Goal: Use online tool/utility: Utilize a website feature to perform a specific function

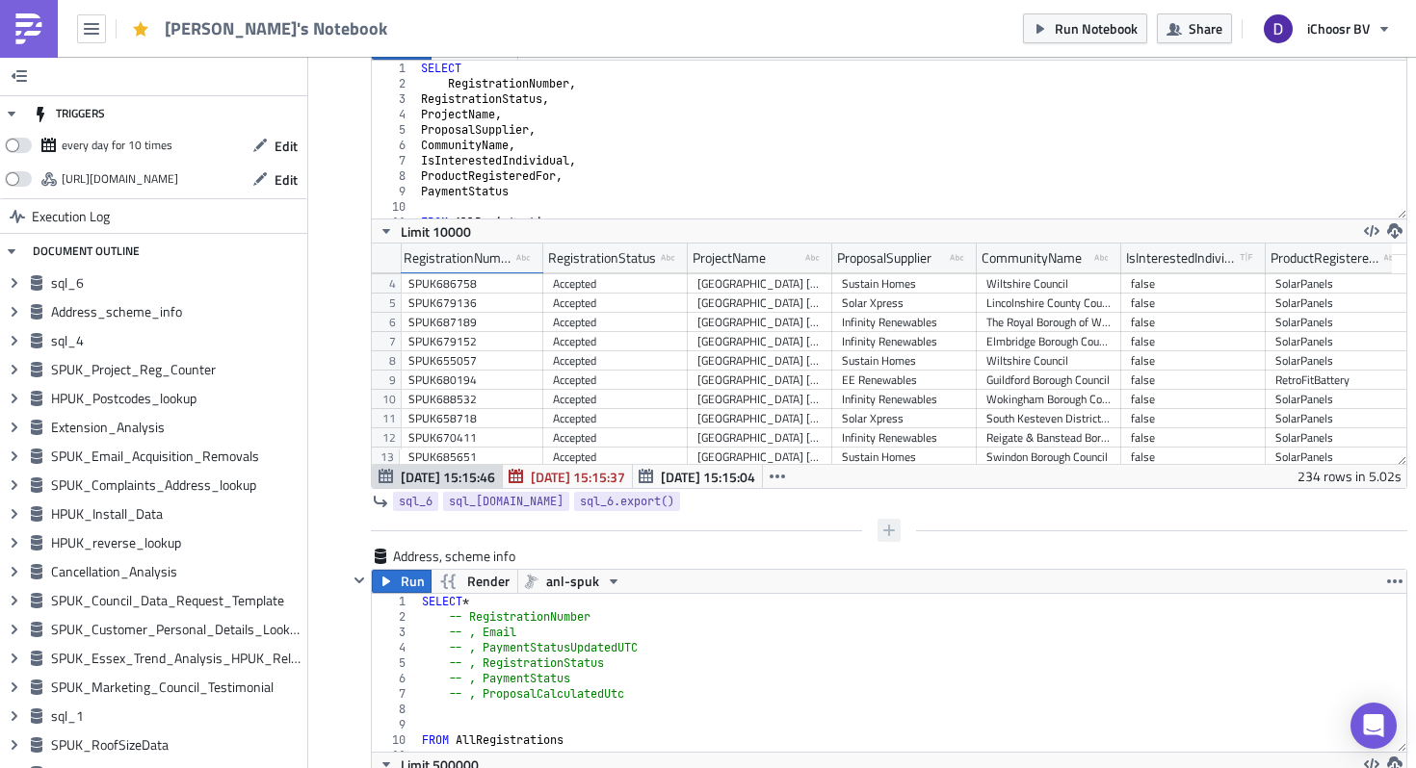
click at [881, 528] on icon "button" at bounding box center [888, 530] width 15 height 15
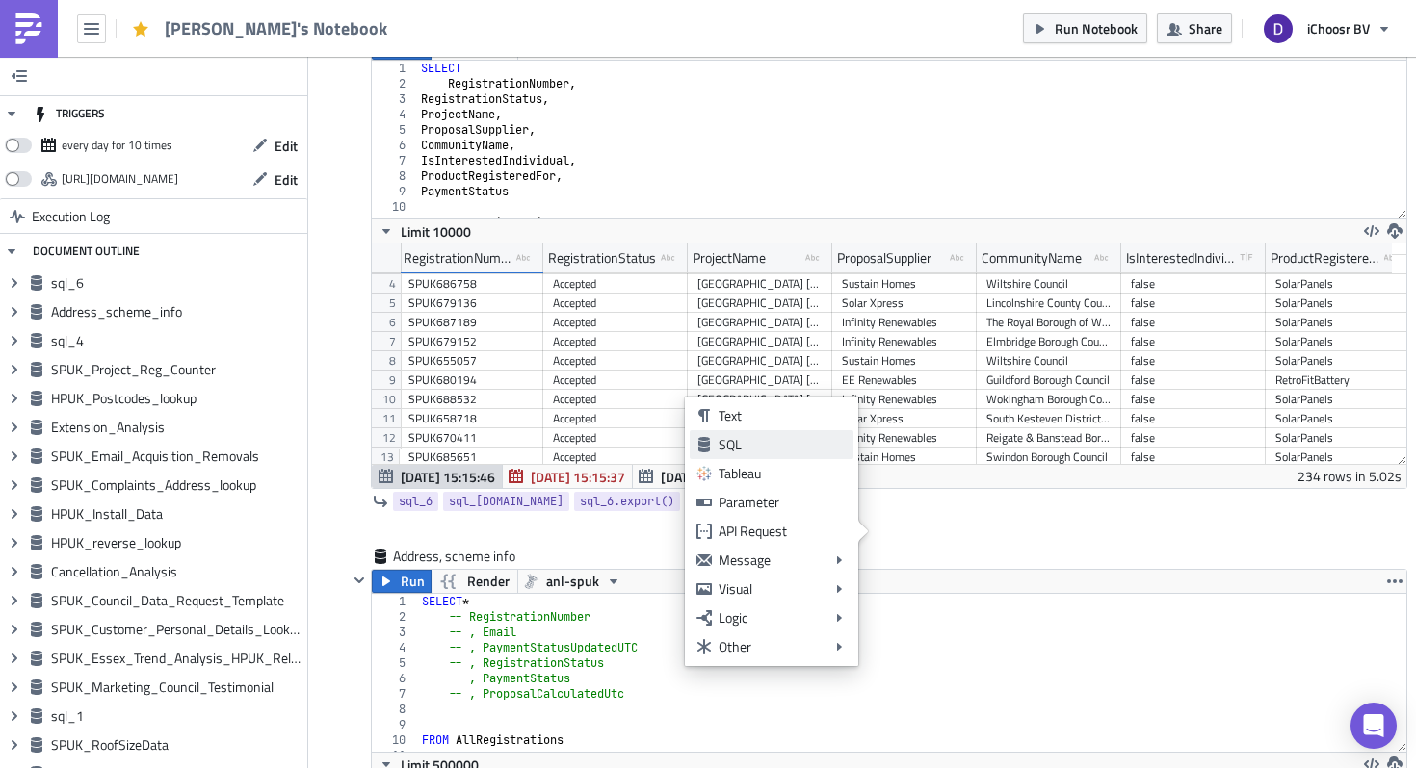
click at [742, 443] on div "SQL" at bounding box center [782, 444] width 128 height 19
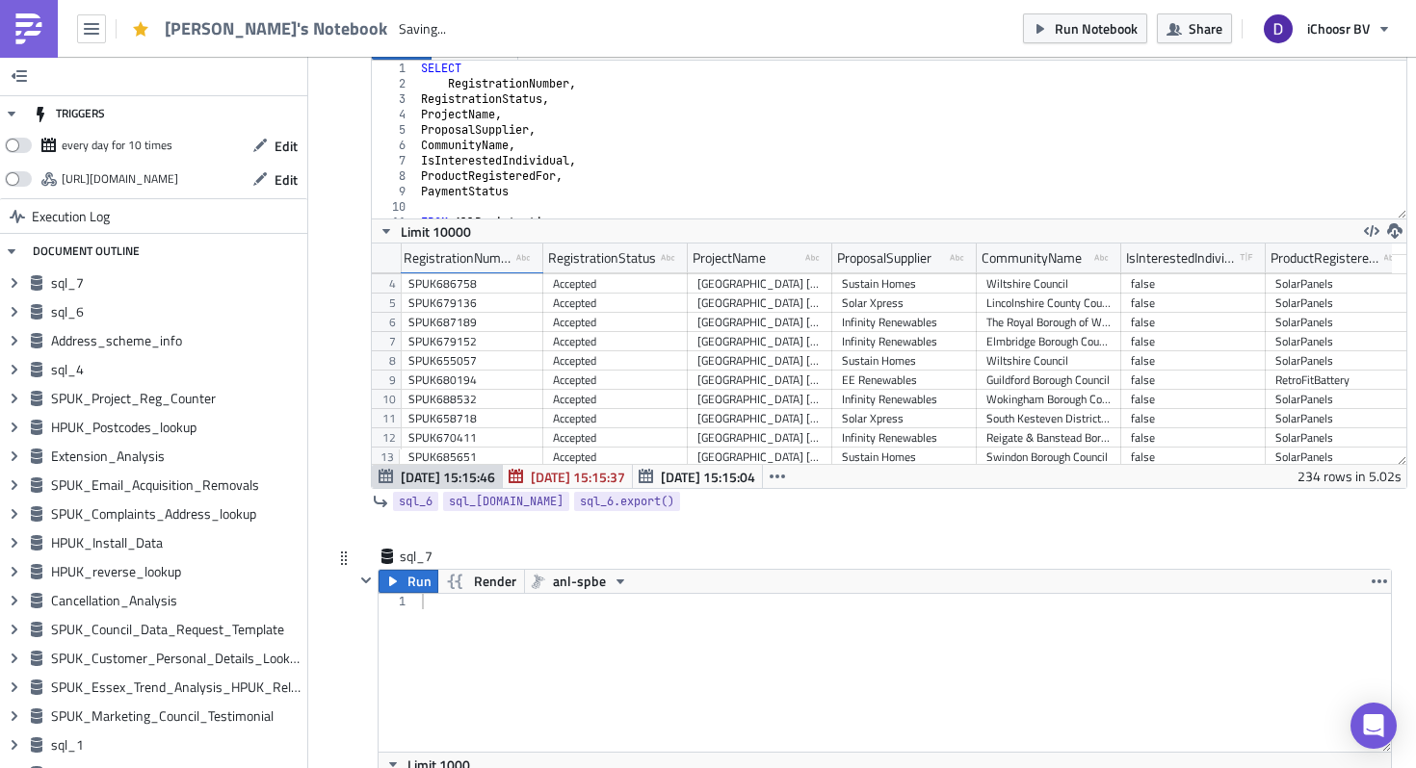
click at [479, 653] on div at bounding box center [905, 688] width 974 height 189
type textarea "SELECT"
type textarea "*"
type textarea "FROM AllRegistrations"
click at [571, 581] on span "anl-spbe" at bounding box center [579, 581] width 53 height 23
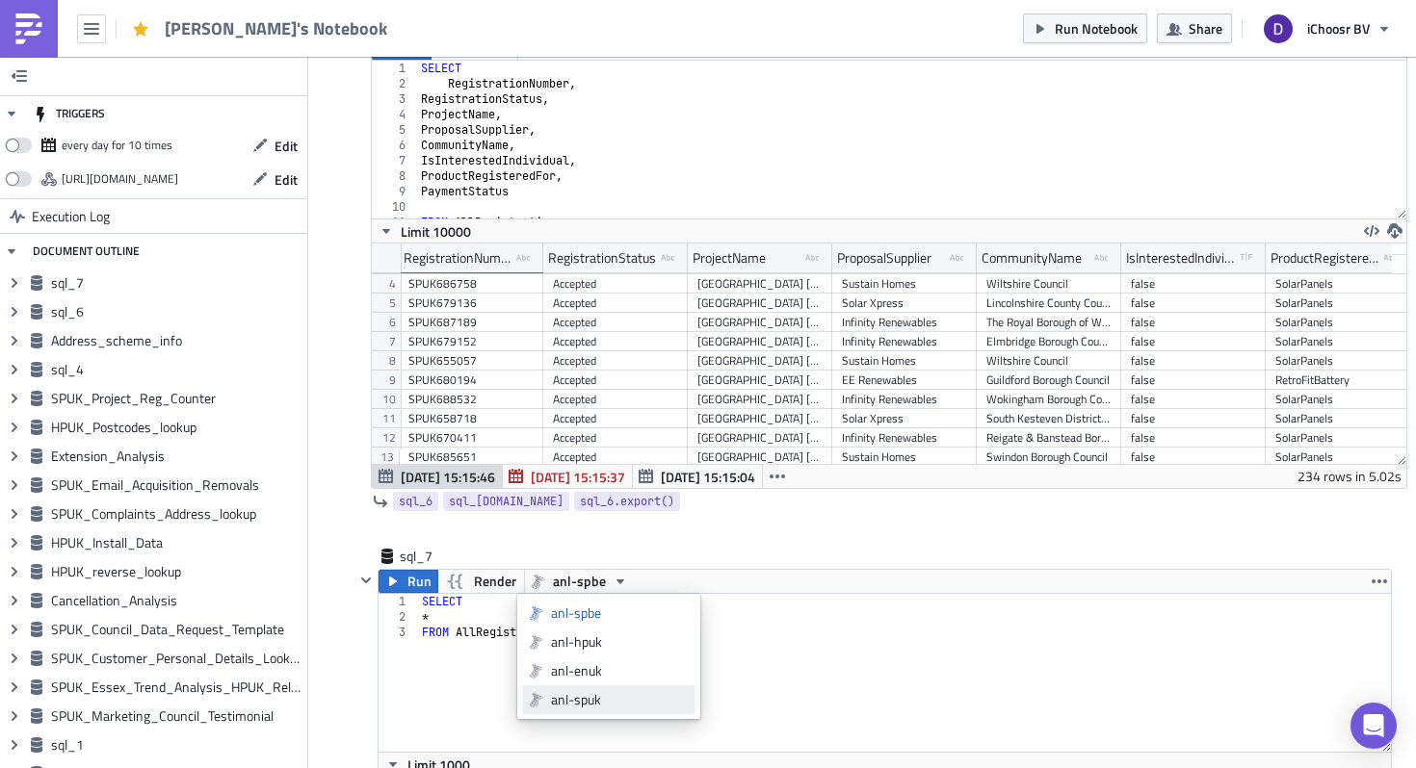
click at [579, 695] on div "anl-spuk" at bounding box center [620, 699] width 138 height 19
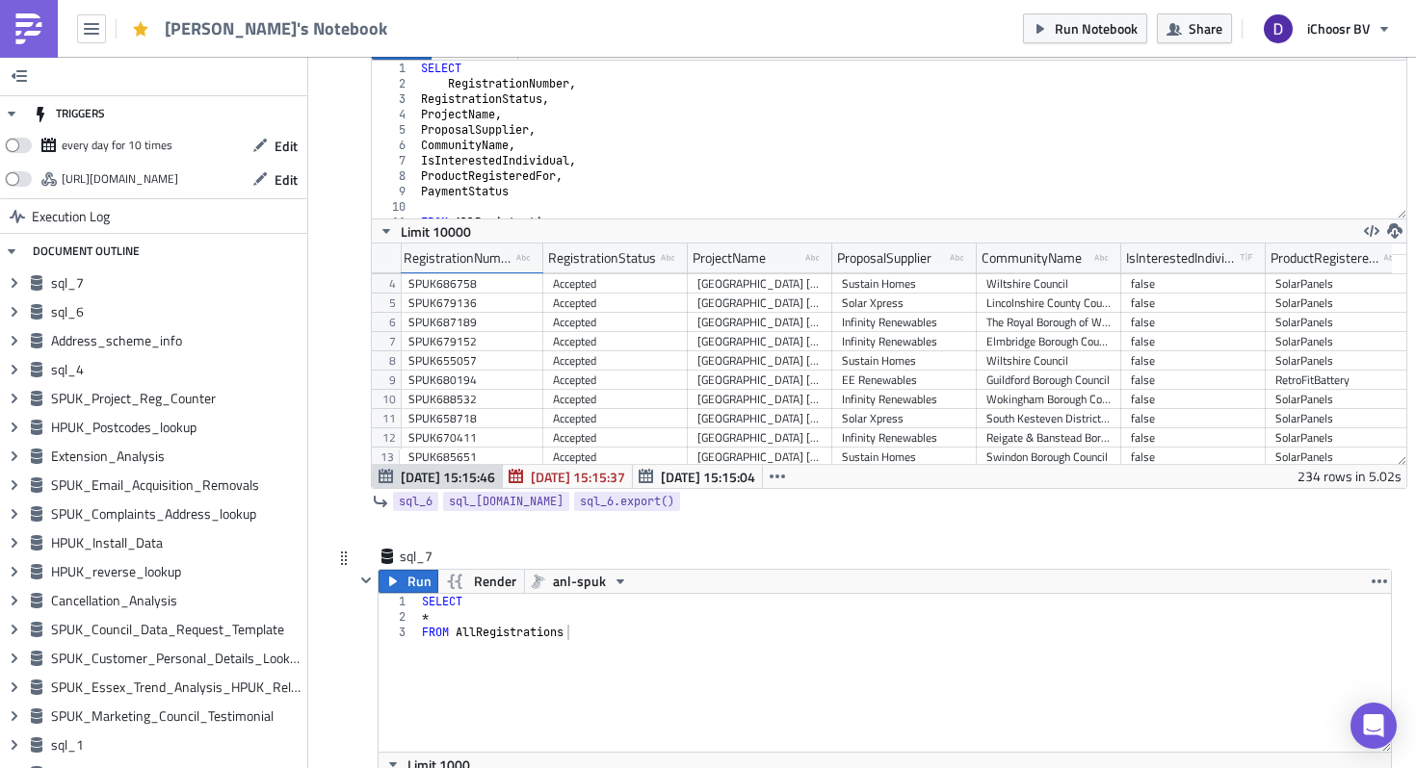
click at [589, 634] on div "SELECT * FROM AllRegistrations" at bounding box center [905, 688] width 974 height 189
type textarea "WHERE ProjectName LIKE ('%July 2025%')"
click at [599, 641] on div "SELECT * FROM AllRegistrations WHERE ProjectName LIKE ( '%July 2025%' )" at bounding box center [905, 688] width 974 height 189
click at [717, 650] on div "SELECT * FROM AllRegistrations WHERE ProjectName LIKE ( '%July 2025%' )" at bounding box center [905, 688] width 974 height 189
type textarea "AND RegistrationStatus = 'Undecided'"
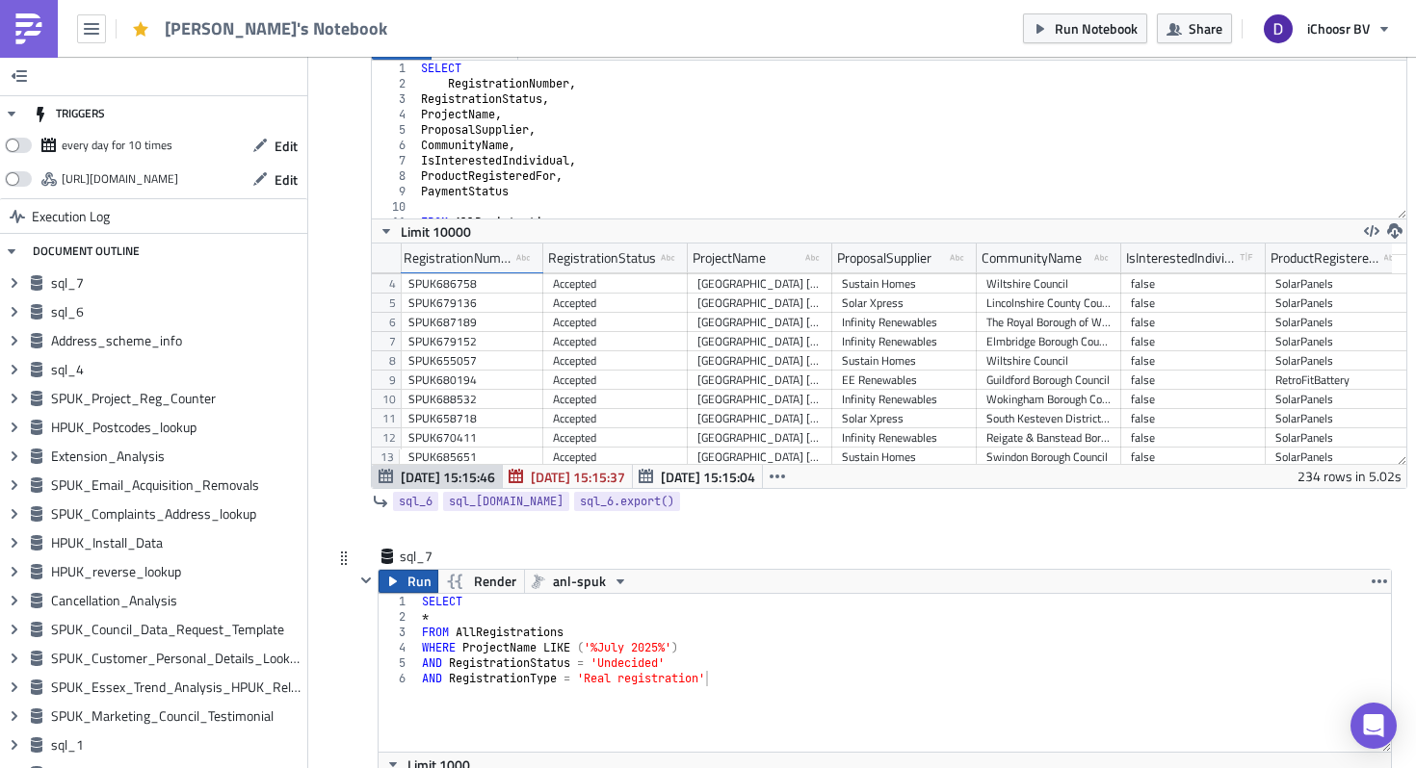
click at [390, 588] on icon "button" at bounding box center [392, 581] width 15 height 15
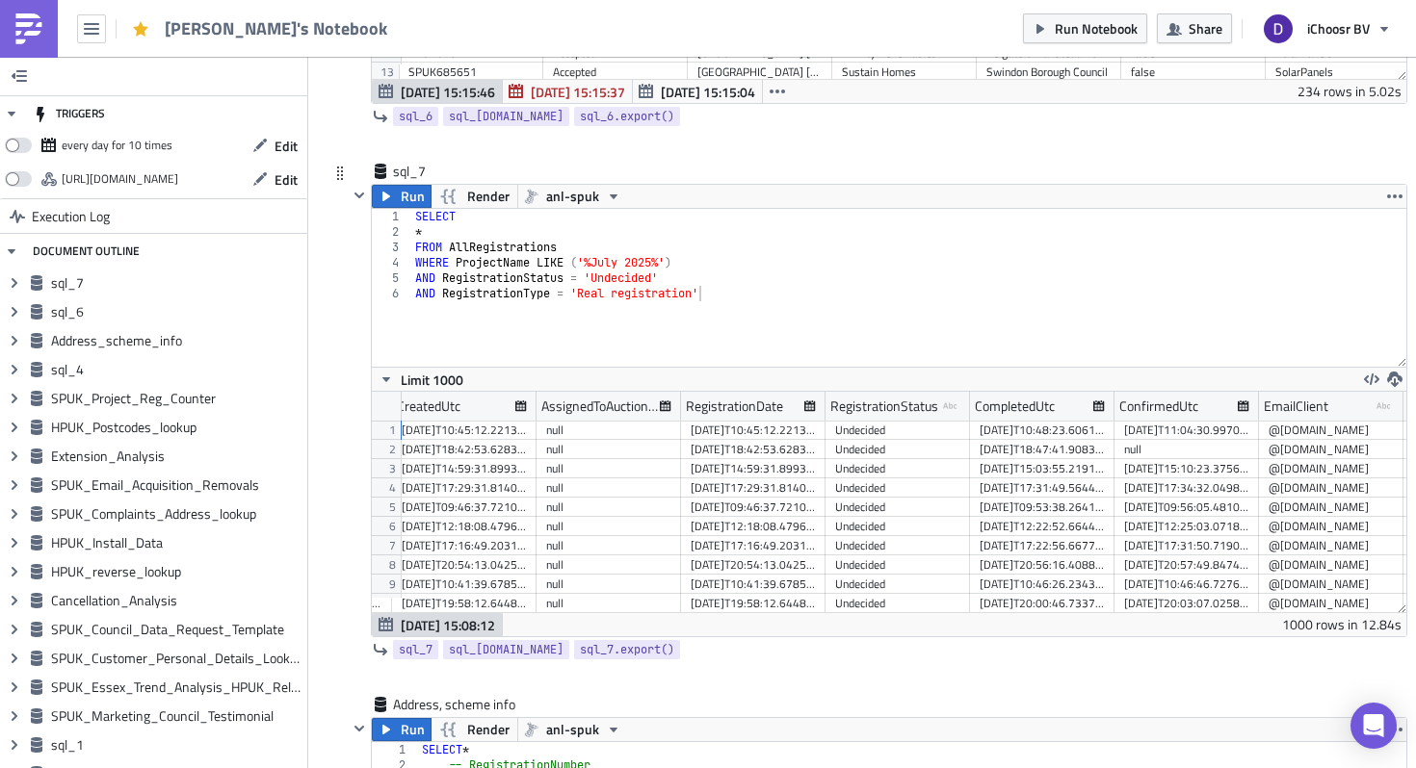
scroll to position [0, 366]
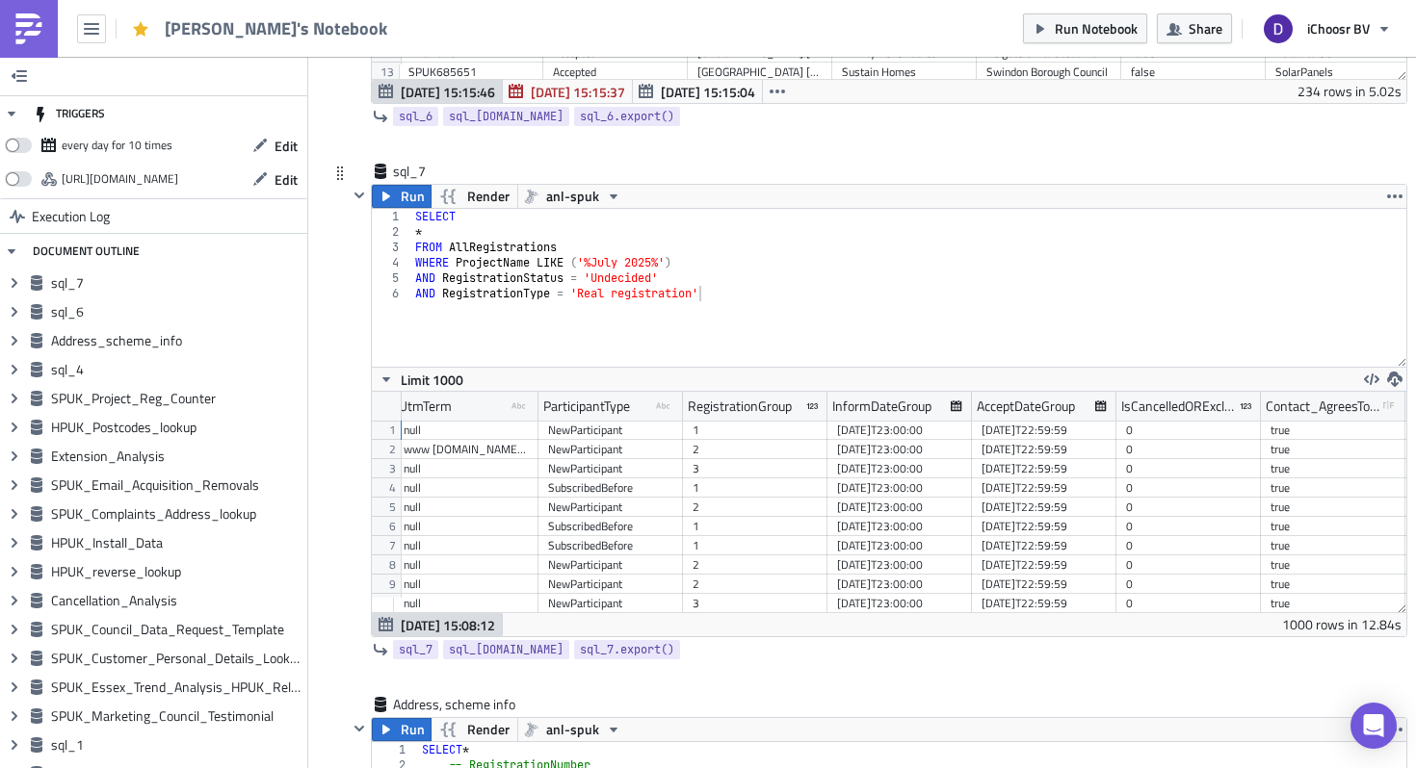
type textarea "AND RegistrationType = 'Real registration'"
click at [736, 298] on div "SELECT * FROM AllRegistrations WHERE ProjectName LIKE ( '%July 2025%' ) AND Reg…" at bounding box center [908, 303] width 995 height 189
drag, startPoint x: 1252, startPoint y: 409, endPoint x: 1307, endPoint y: 409, distance: 54.9
click at [1261, 409] on div at bounding box center [1258, 407] width 5 height 30
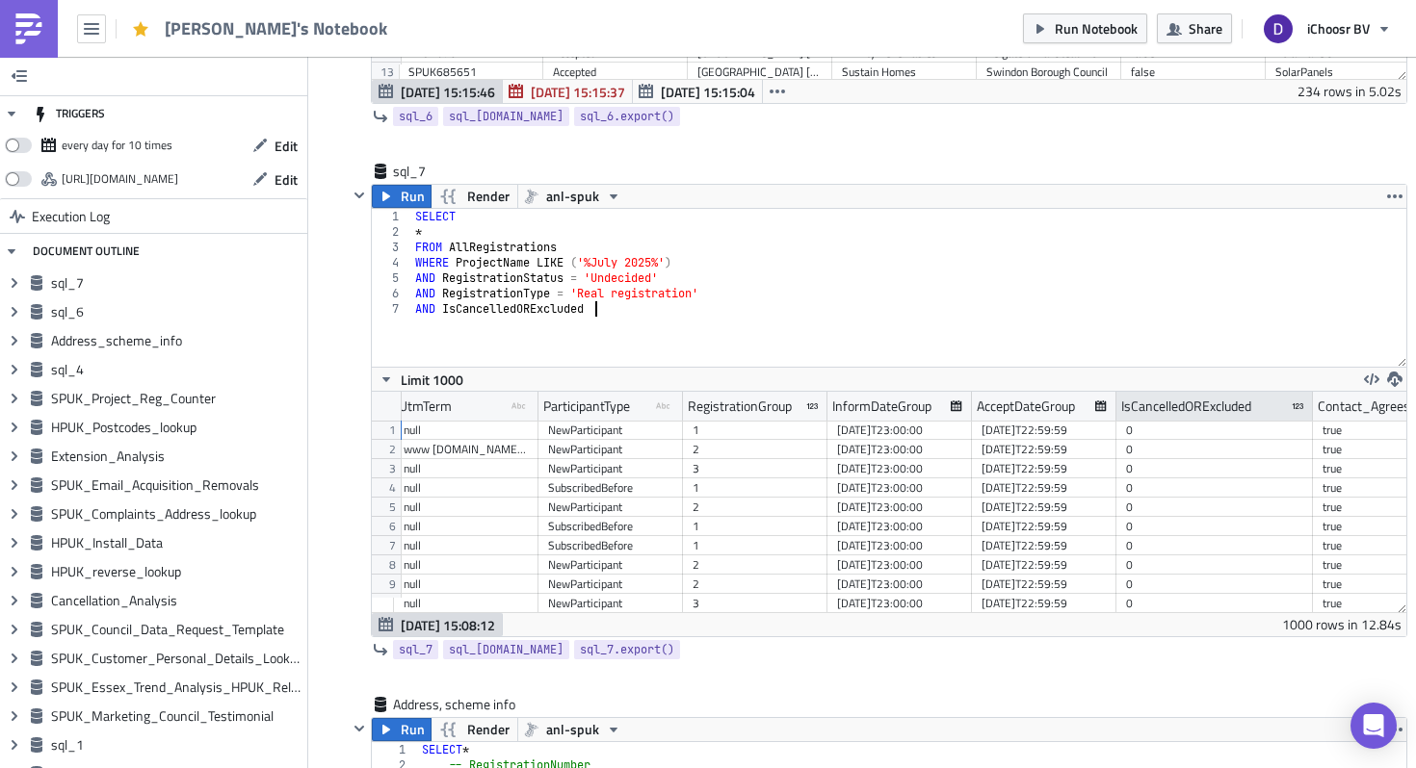
click at [1286, 405] on div "IsCancelledORExcluded" at bounding box center [1214, 406] width 196 height 29
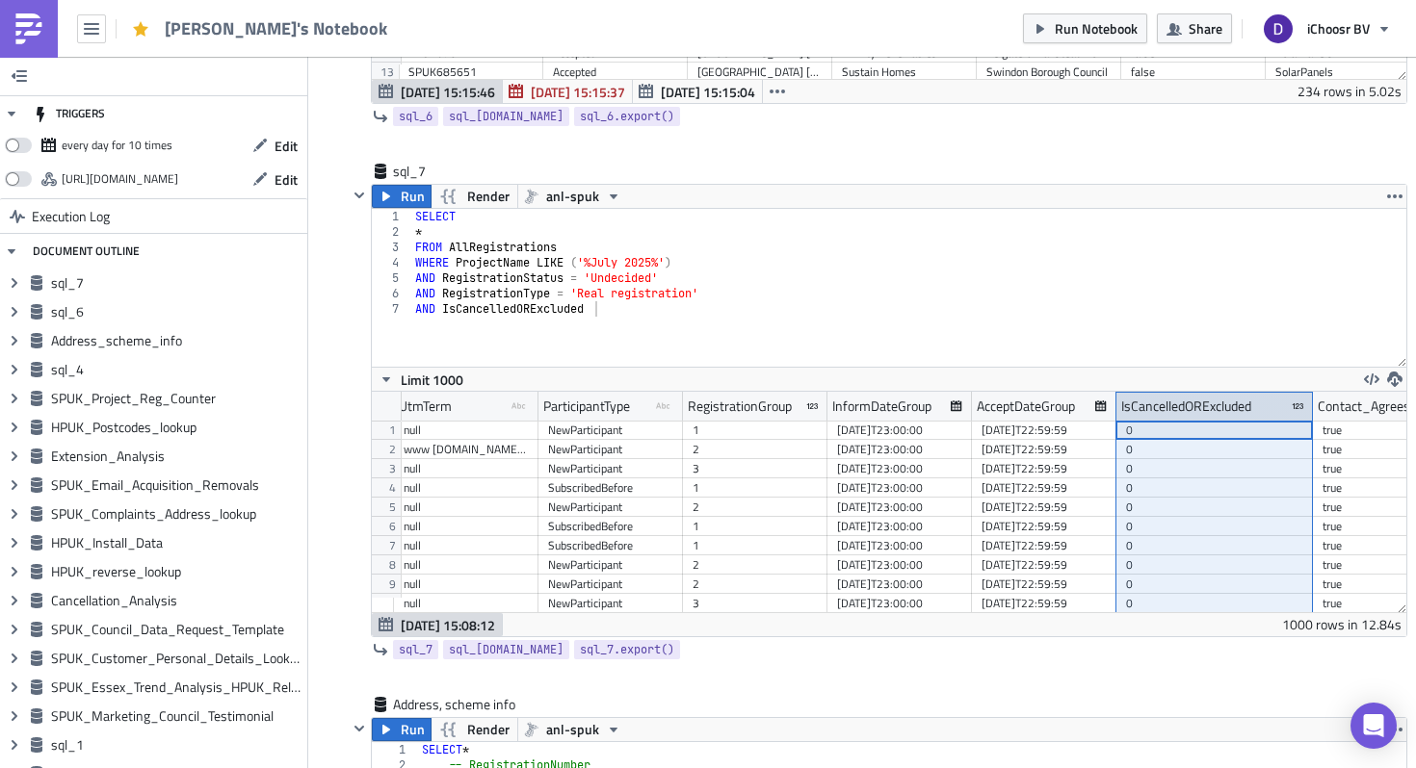
click at [1291, 405] on icon at bounding box center [1297, 407] width 12 height 12
click at [1168, 401] on div "IsCancelledORExcluded" at bounding box center [1186, 406] width 130 height 29
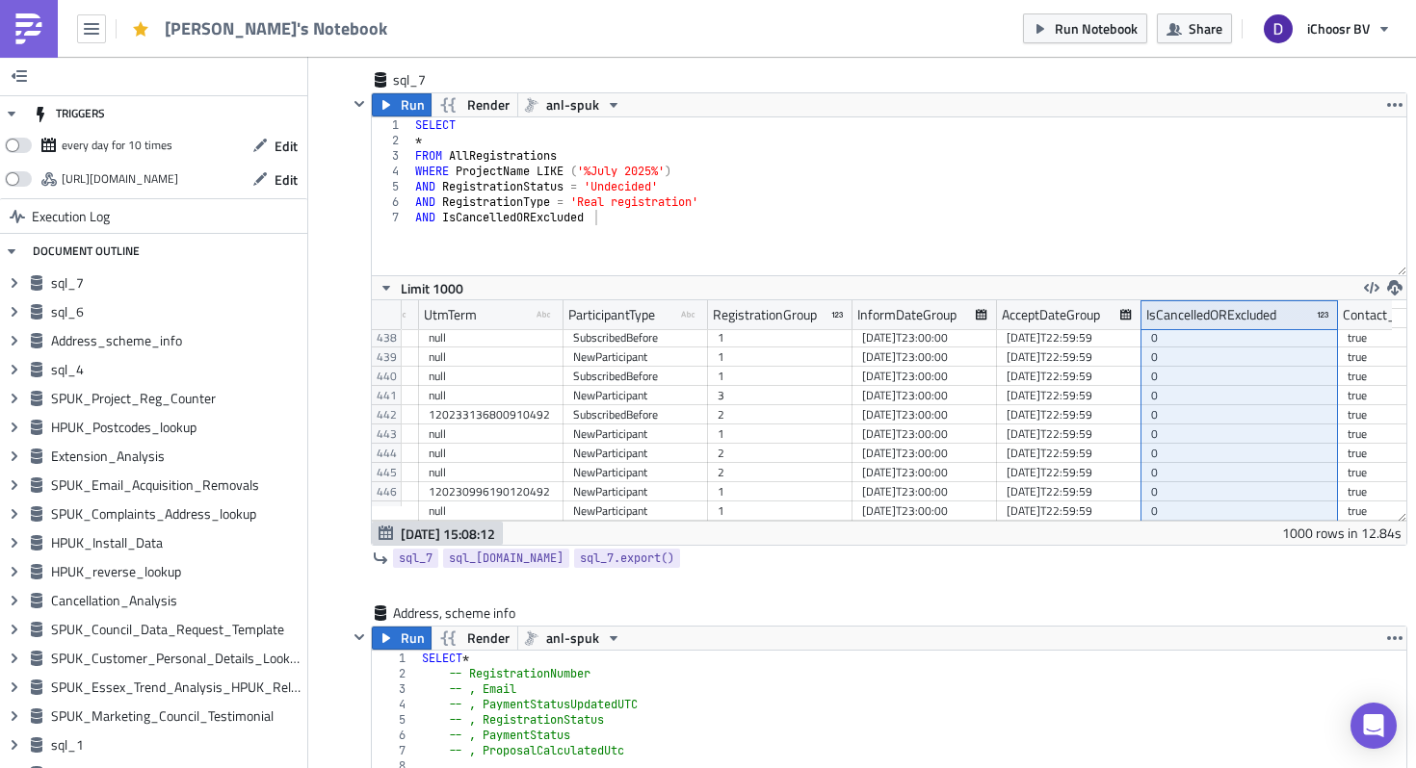
click at [642, 221] on div "SELECT * FROM AllRegistrations WHERE ProjectName LIKE ( '%July 2025%' ) AND Reg…" at bounding box center [908, 211] width 995 height 189
click at [625, 202] on div "SELECT * FROM AllRegistrations WHERE ProjectName LIKE ( '%July 2025%' ) AND Reg…" at bounding box center [908, 211] width 995 height 189
click at [625, 181] on div "SELECT * FROM AllRegistrations WHERE ProjectName LIKE ( '%July 2025%' ) AND Reg…" at bounding box center [908, 211] width 995 height 189
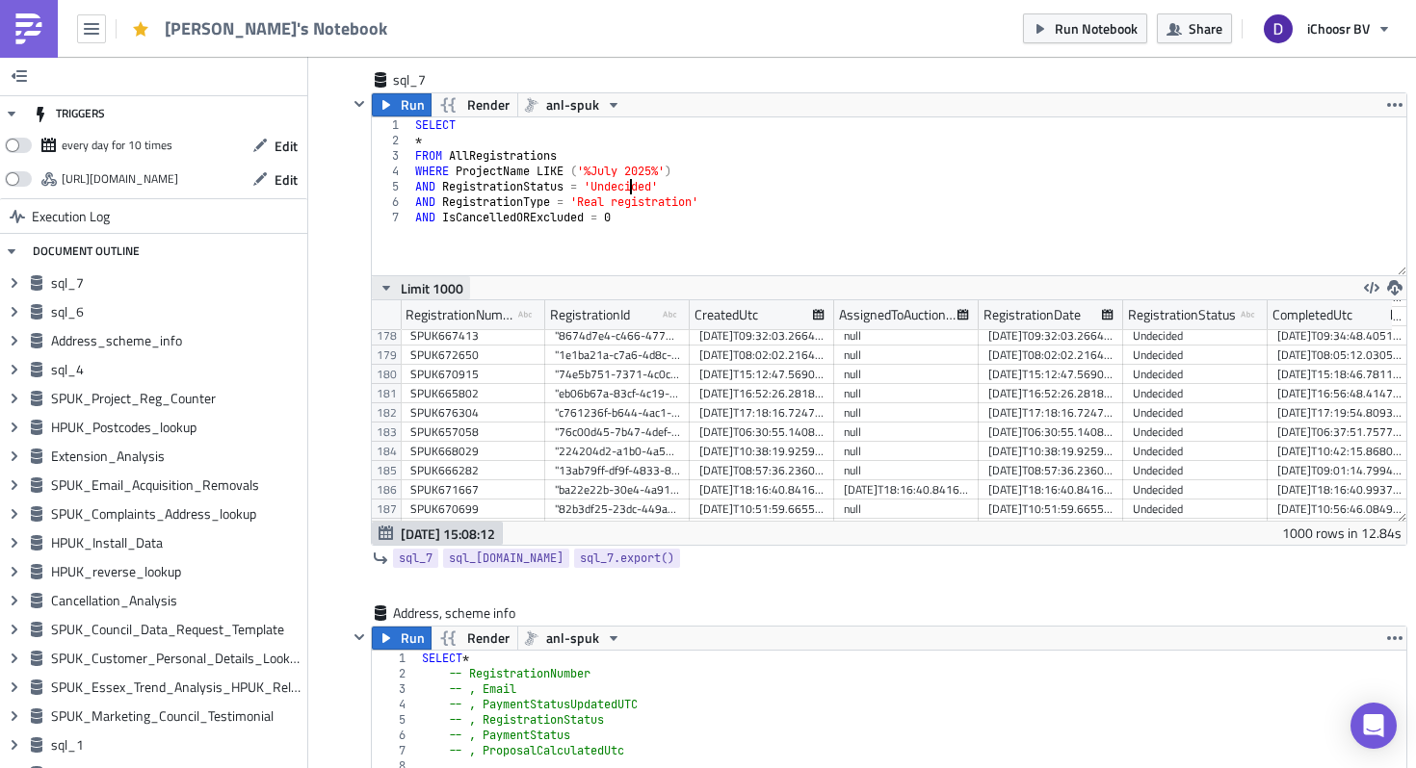
type textarea "AND RegistrationStatus = 'Undecided'"
click at [383, 284] on icon "button" at bounding box center [385, 287] width 15 height 15
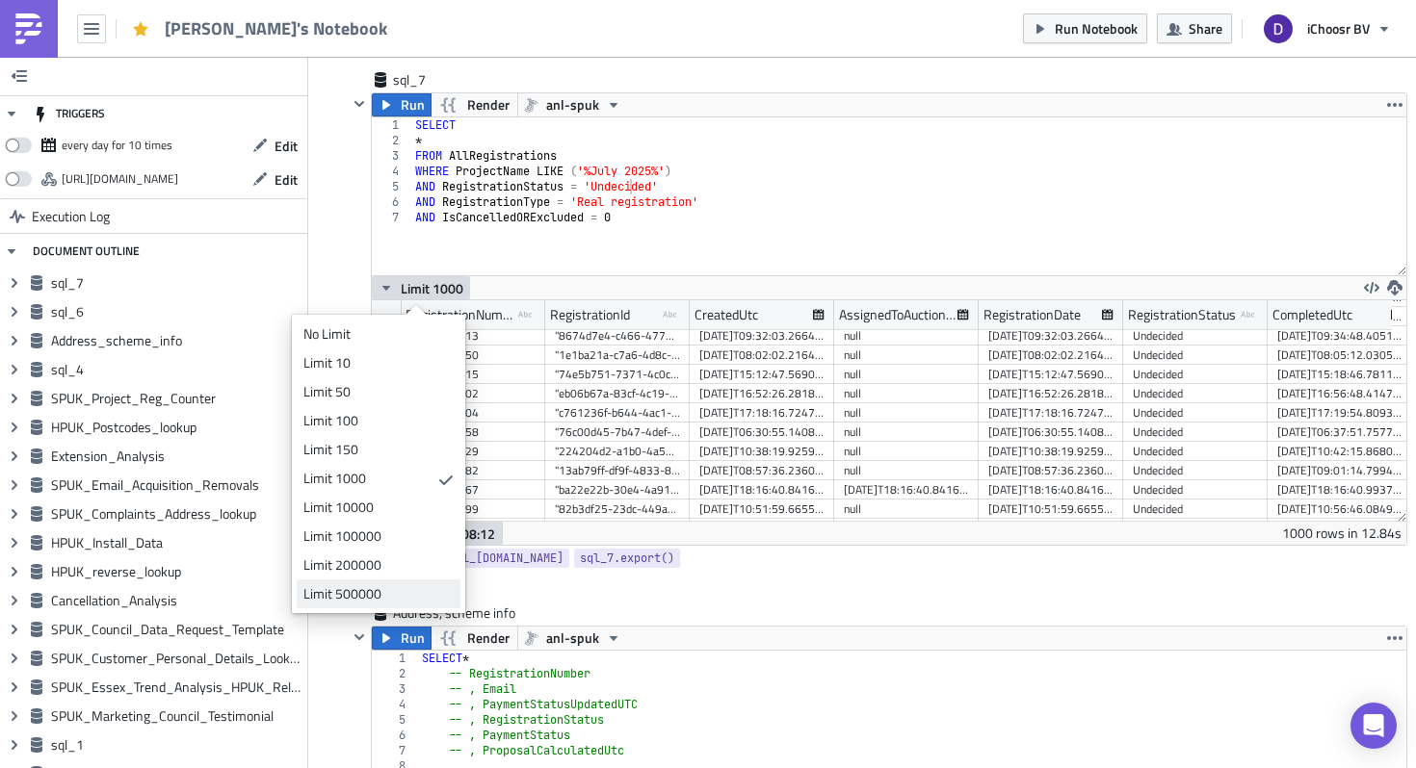
click at [360, 596] on div "Limit 500000" at bounding box center [374, 594] width 143 height 19
